Goal: Information Seeking & Learning: Learn about a topic

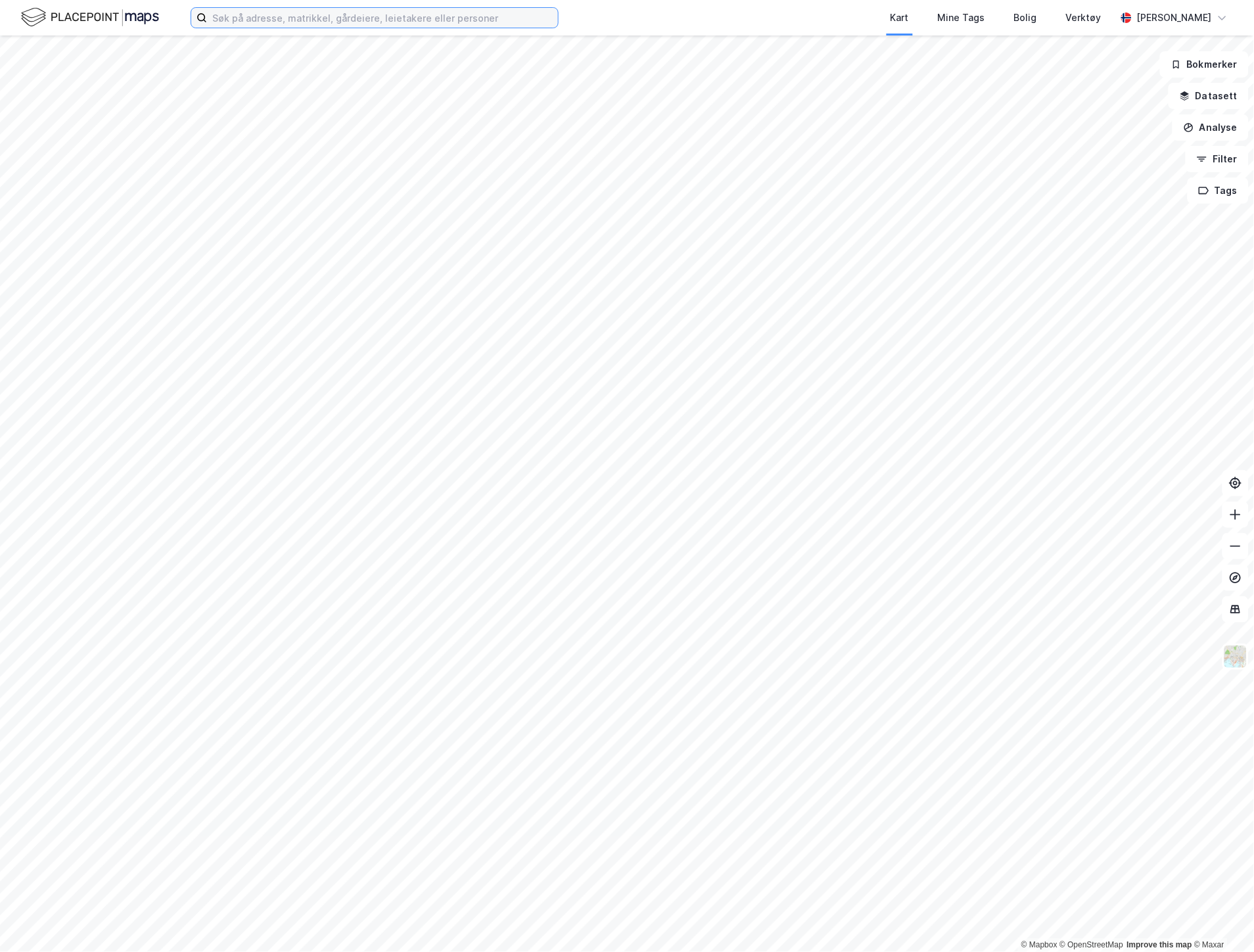
click at [306, 18] on input at bounding box center [383, 17] width 351 height 20
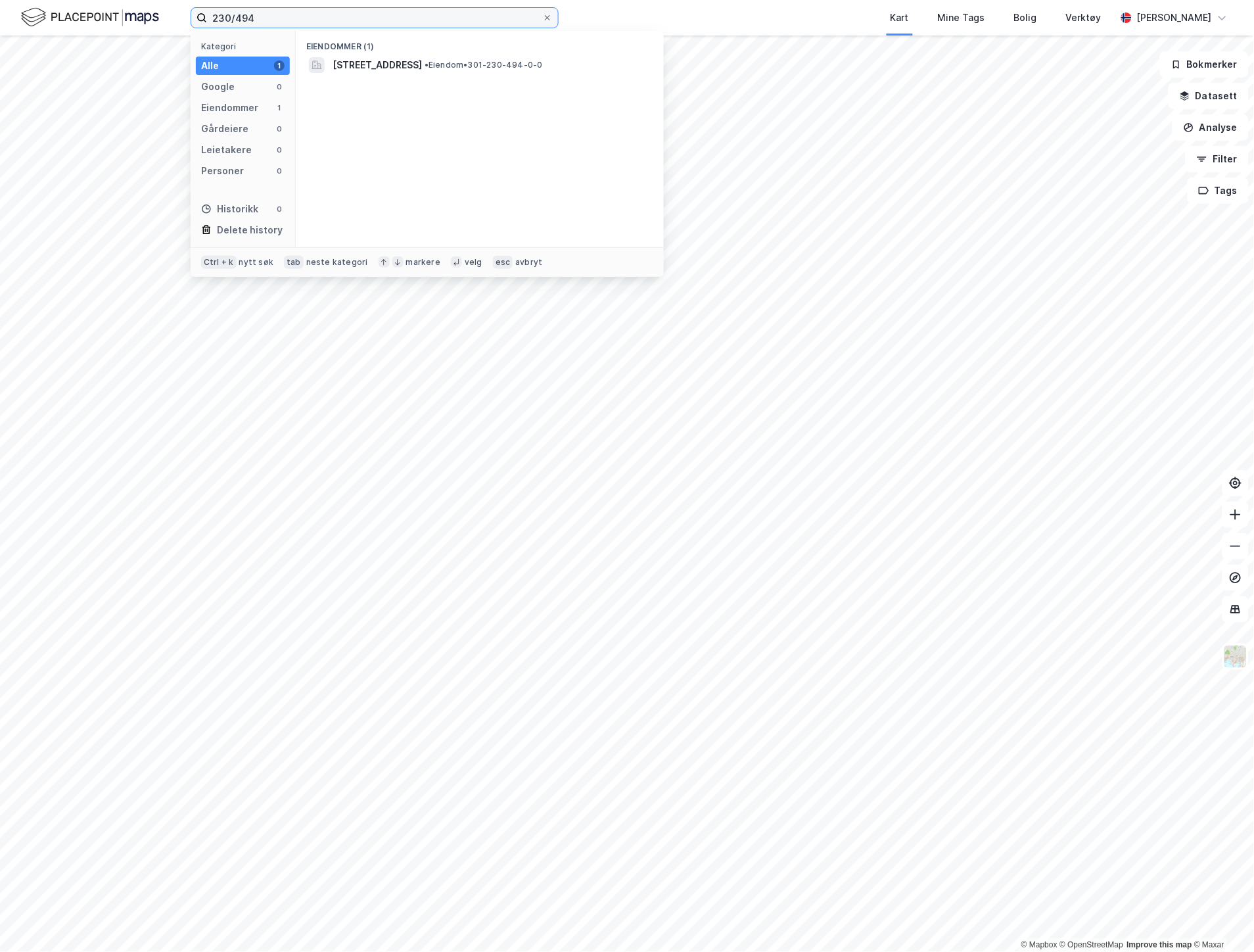
type input "230/494"
click at [408, 51] on div "Eiendommer (1)" at bounding box center [480, 43] width 368 height 24
click at [392, 73] on div "[STREET_ADDRESS] • Eiendom • 301-230-494-0-0" at bounding box center [480, 65] width 347 height 21
